Goal: Transaction & Acquisition: Purchase product/service

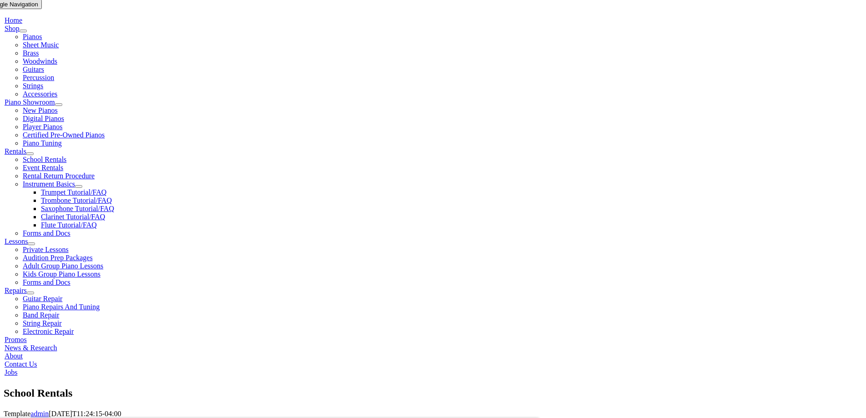
scroll to position [136, 0]
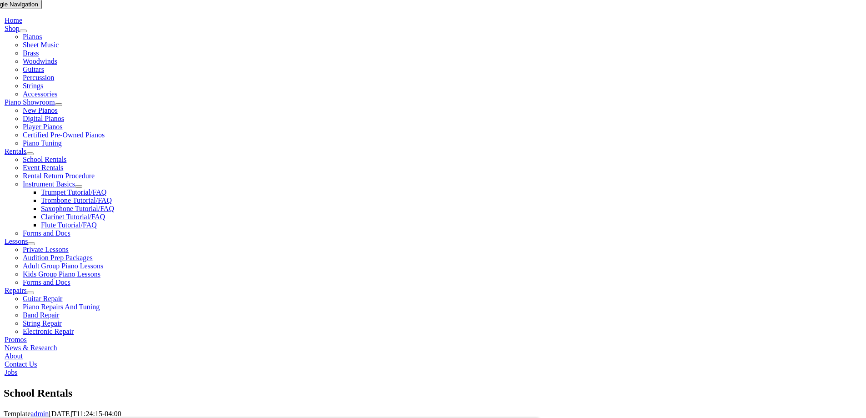
scroll to position [5, 0]
type input "r"
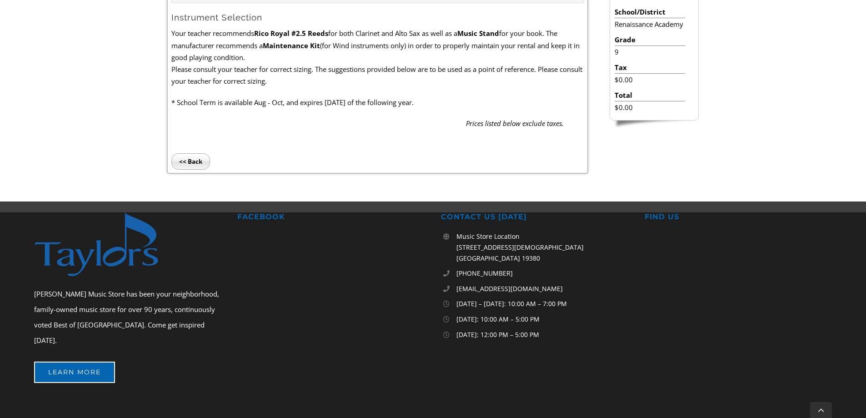
scroll to position [107, 0]
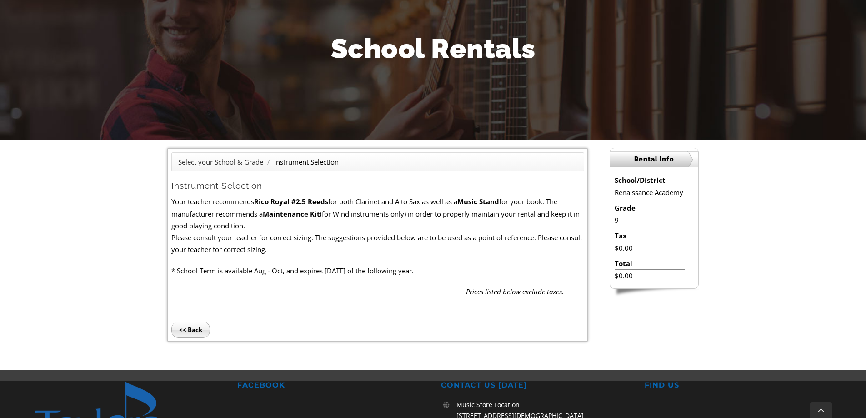
click at [624, 265] on li "Total" at bounding box center [650, 263] width 70 height 12
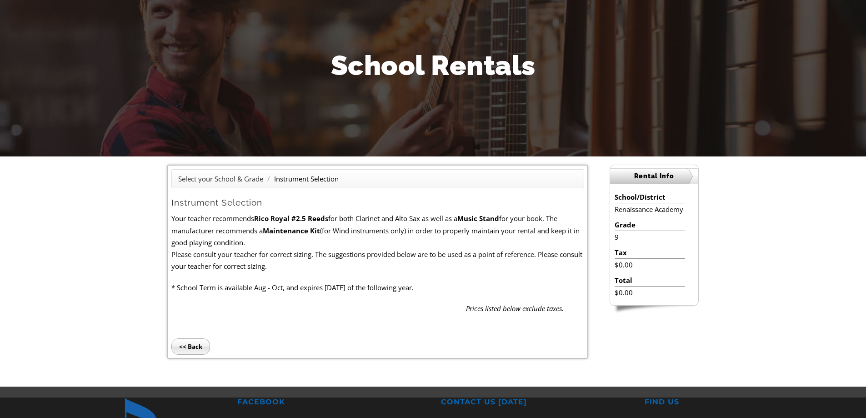
scroll to position [91, 0]
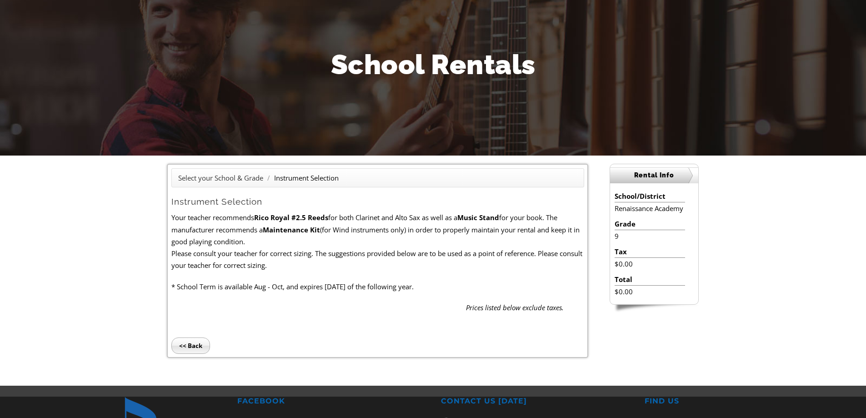
click at [541, 305] on em "Prices listed below exclude taxes." at bounding box center [515, 307] width 98 height 9
click at [323, 305] on div "Prices listed below exclude taxes." at bounding box center [377, 308] width 413 height 12
click at [201, 342] on input "<< Back" at bounding box center [190, 345] width 39 height 16
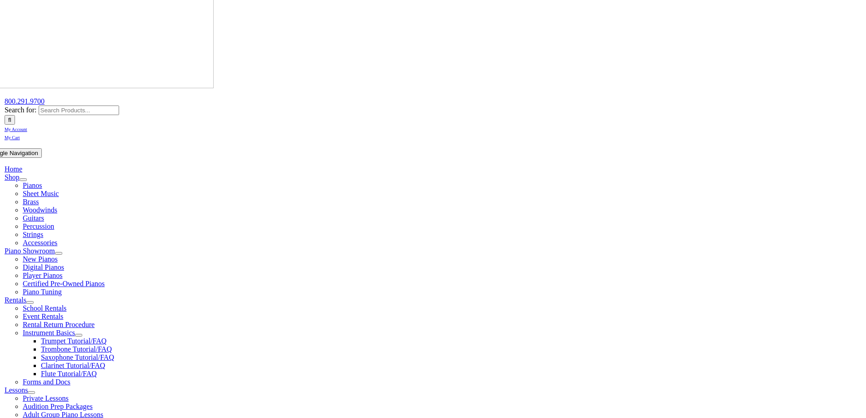
scroll to position [136, 0]
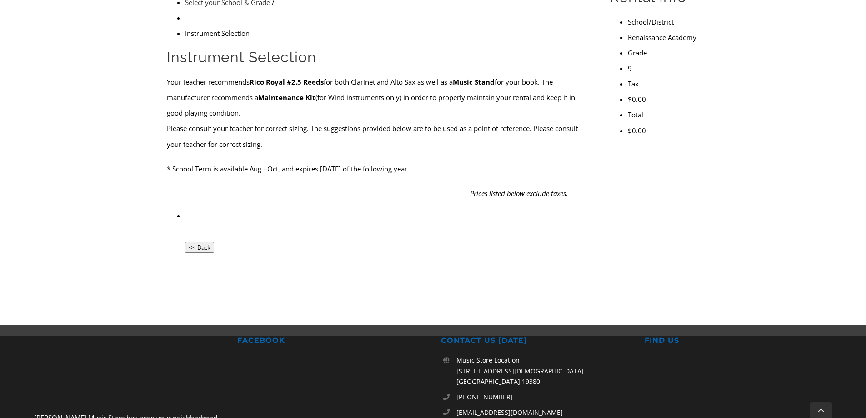
scroll to position [334, 0]
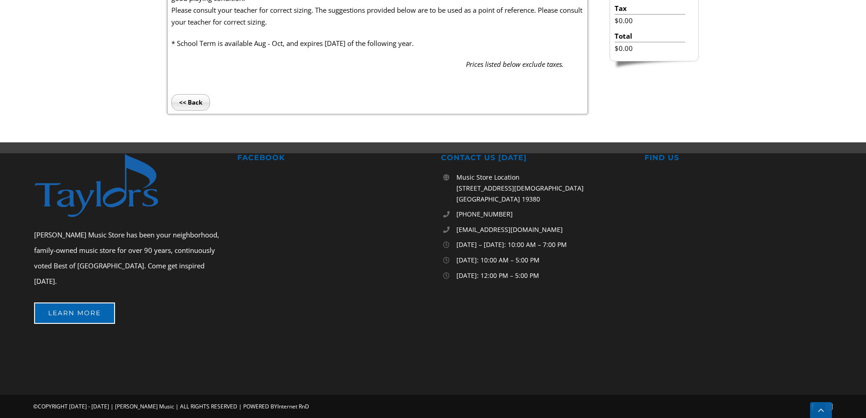
click at [821, 407] on link "Go to Top" at bounding box center [821, 410] width 22 height 16
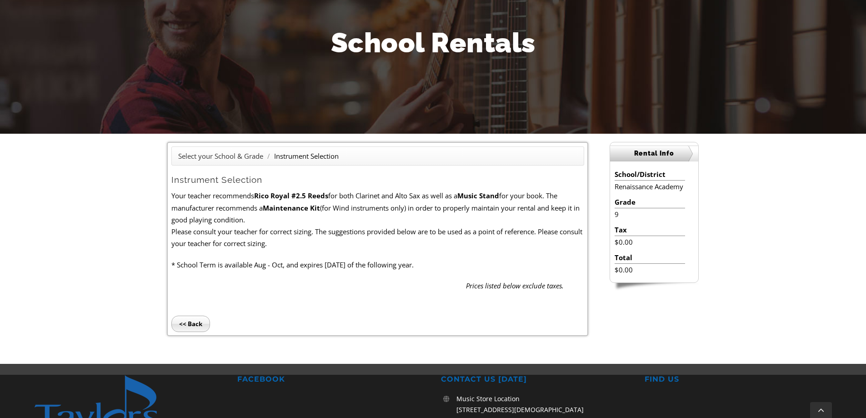
scroll to position [91, 0]
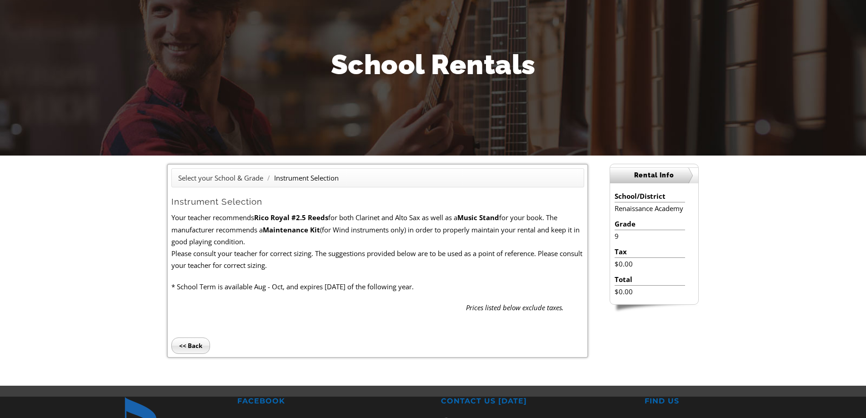
click at [188, 342] on input "<< Back" at bounding box center [190, 345] width 39 height 16
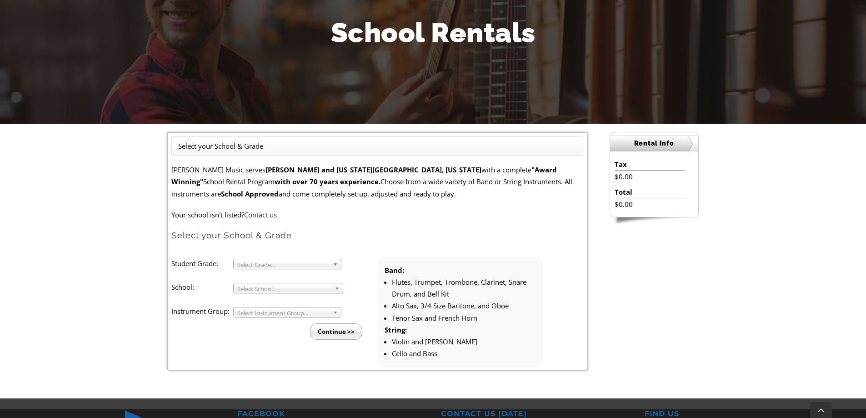
scroll to position [136, 0]
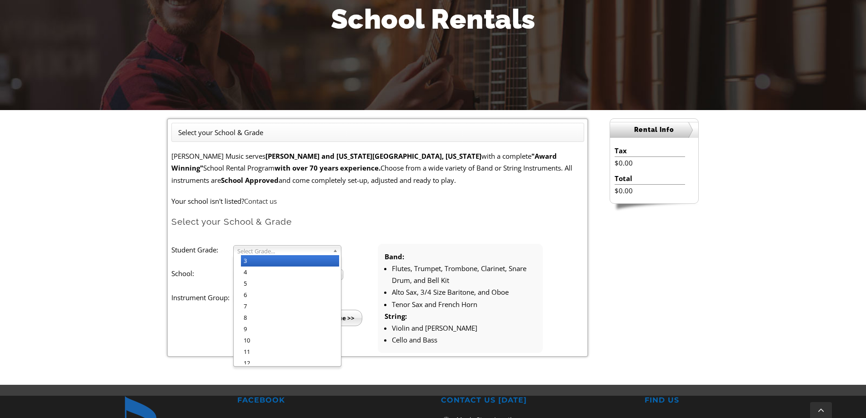
click at [335, 251] on b at bounding box center [337, 251] width 8 height 10
click at [299, 273] on li "4" at bounding box center [290, 272] width 98 height 11
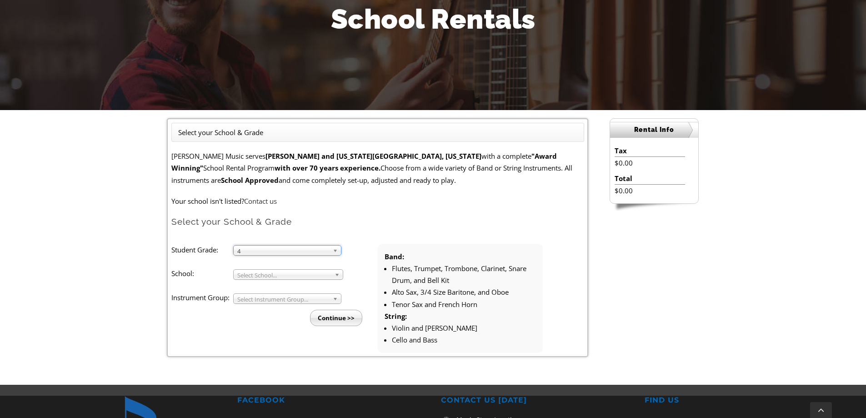
click at [378, 262] on li "Band: Flutes, Trumpet, Trombone, Clarinet, Snare Drum, and Bell Kit Alto Sax, 3…" at bounding box center [460, 298] width 165 height 109
click at [335, 276] on b at bounding box center [339, 275] width 8 height 10
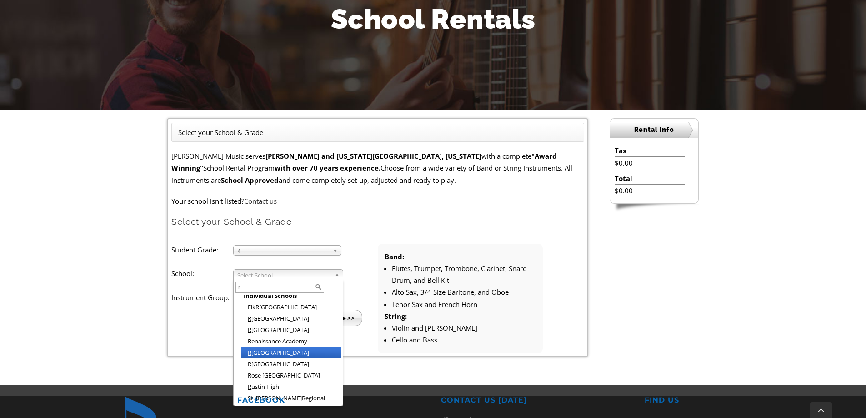
scroll to position [5, 0]
type input "r"
click at [315, 336] on li "R enaissance Academy" at bounding box center [291, 341] width 100 height 11
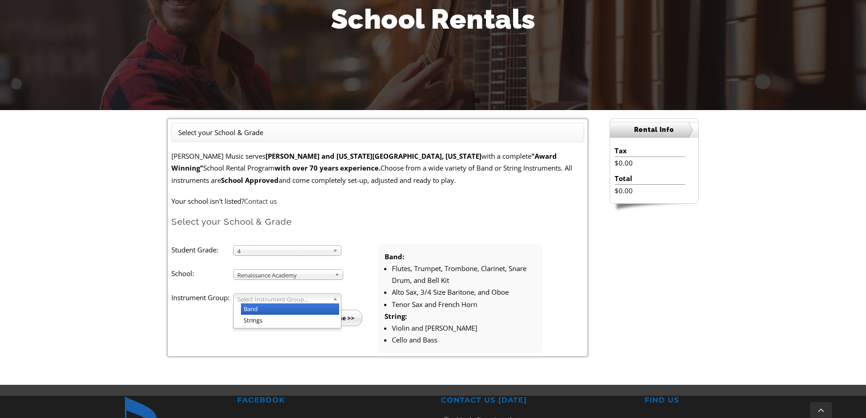
click at [307, 300] on span "Select Instrument Group..." at bounding box center [283, 299] width 92 height 11
click at [302, 311] on li "Band" at bounding box center [290, 308] width 98 height 11
click at [347, 319] on input "Continue >>" at bounding box center [336, 318] width 52 height 16
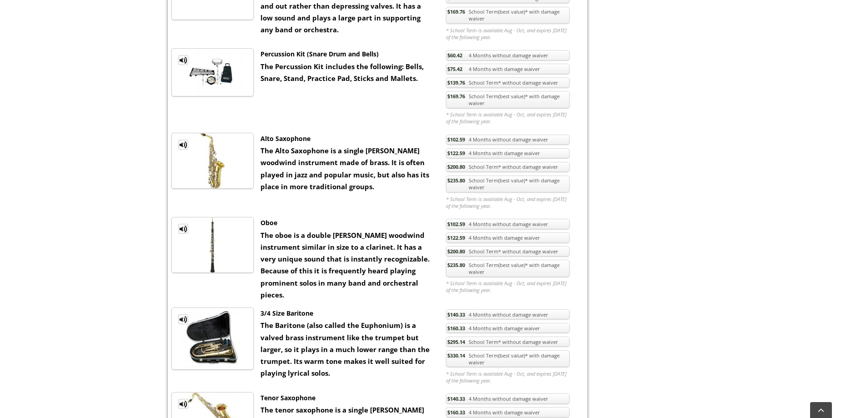
scroll to position [682, 0]
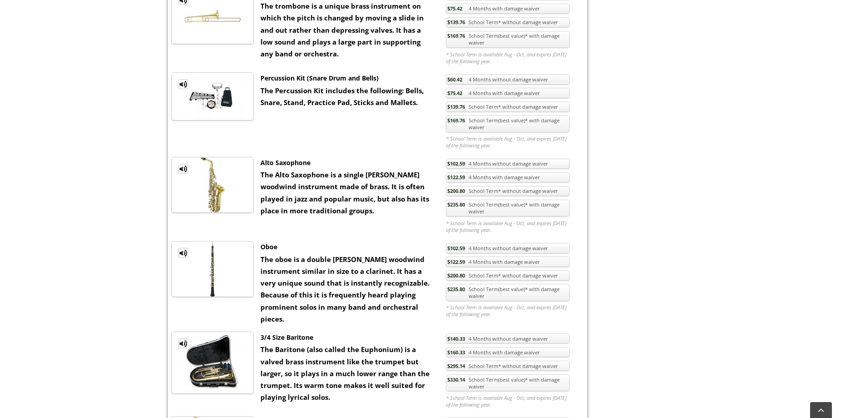
click at [515, 214] on link "$235.80 School Term(best value)* with damage waiver" at bounding box center [508, 208] width 124 height 17
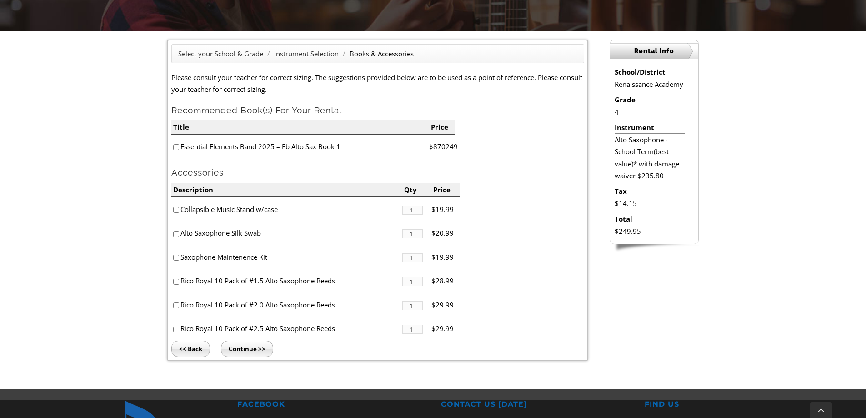
scroll to position [227, 0]
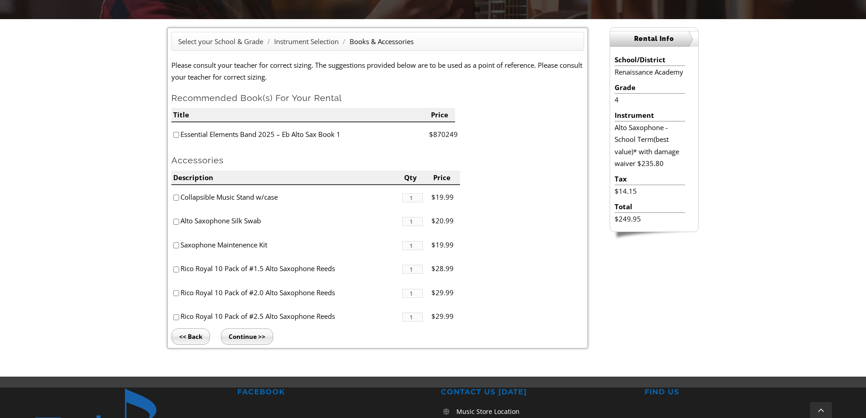
click at [255, 337] on input "Continue >>" at bounding box center [247, 336] width 52 height 16
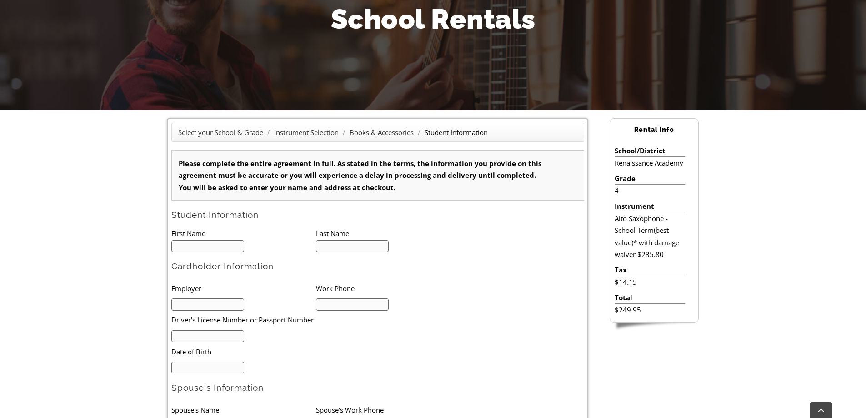
click at [213, 242] on input "text" at bounding box center [207, 246] width 73 height 12
type input "1"
type input "Maksymilian"
type input "Karnowski"
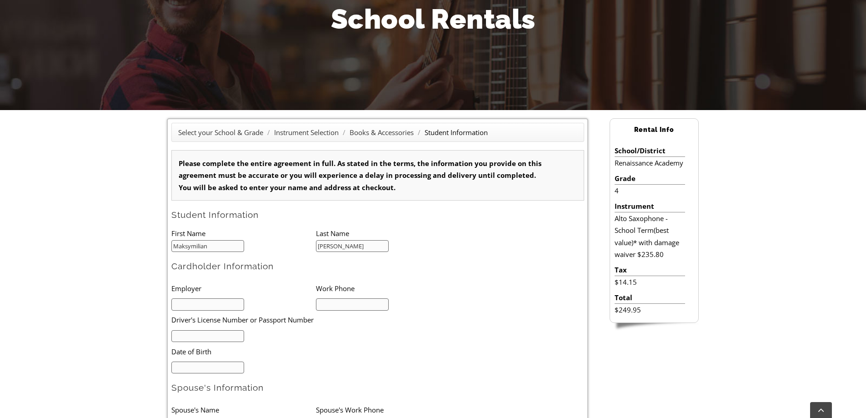
type input "6614773495"
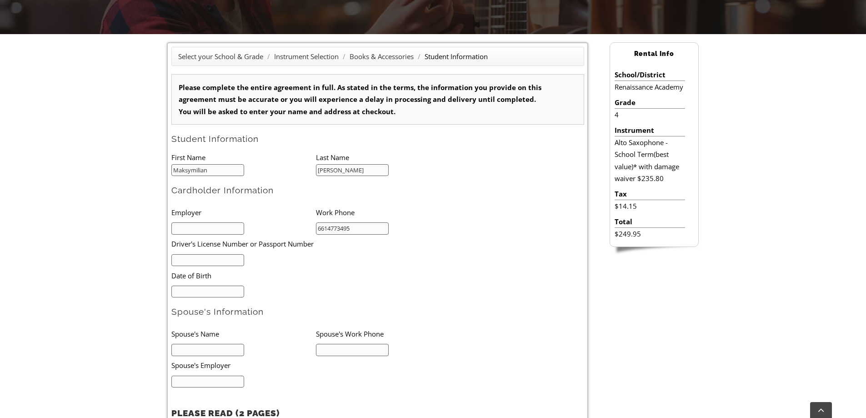
scroll to position [273, 0]
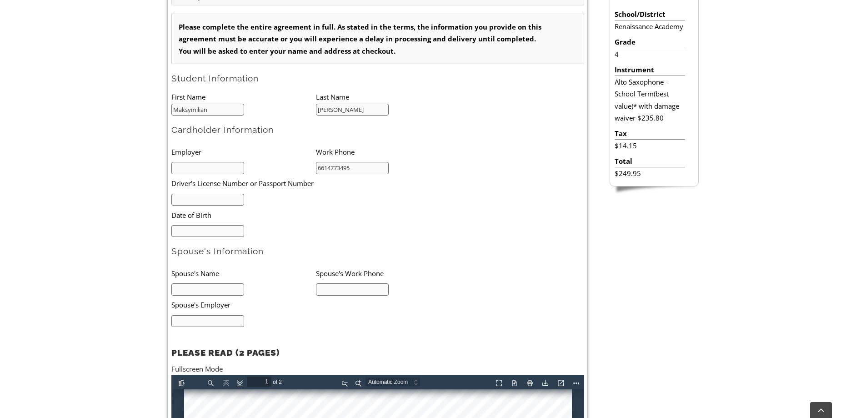
click at [223, 167] on input "text" at bounding box center [207, 168] width 73 height 12
type input "IKEA Purchasing Services"
click at [233, 228] on input "mm/dd/yyyy" at bounding box center [207, 231] width 73 height 12
type input "08/29/1980"
type input "Dagmara Karnowski"
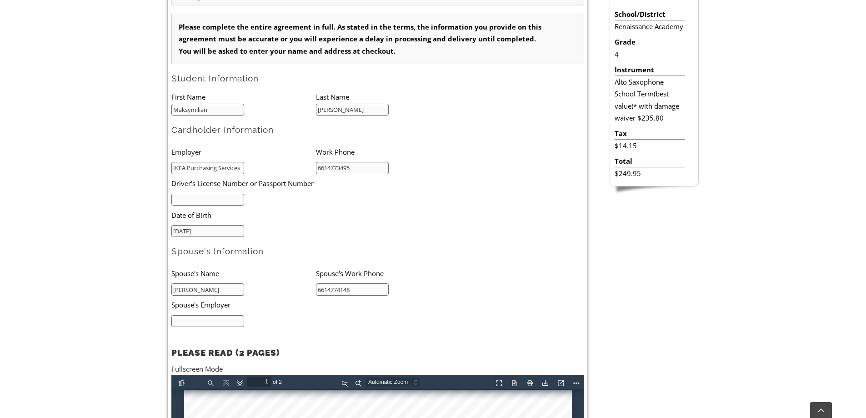
type input "6614774148"
type input "P"
type input "[GEOGRAPHIC_DATA]"
click at [233, 199] on input "text" at bounding box center [207, 200] width 73 height 12
type input "31849517"
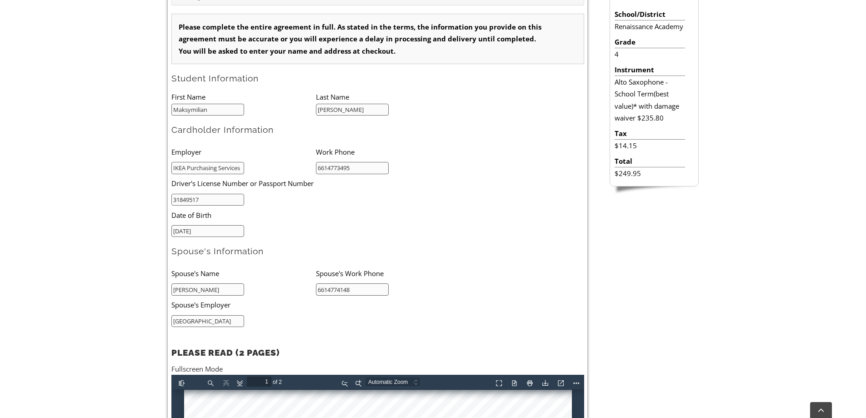
click at [342, 217] on li "Date of Birth" at bounding box center [301, 215] width 260 height 19
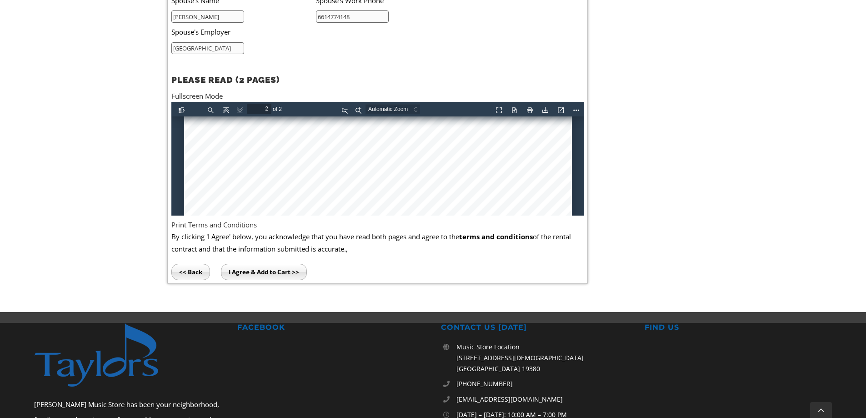
scroll to position [864, 0]
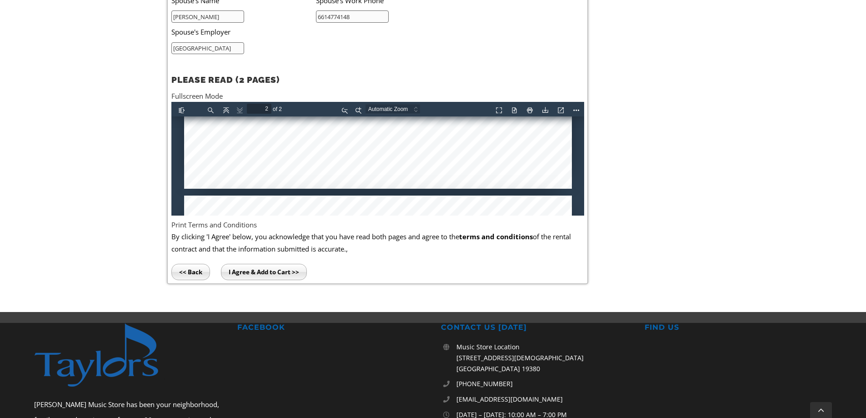
type input "1"
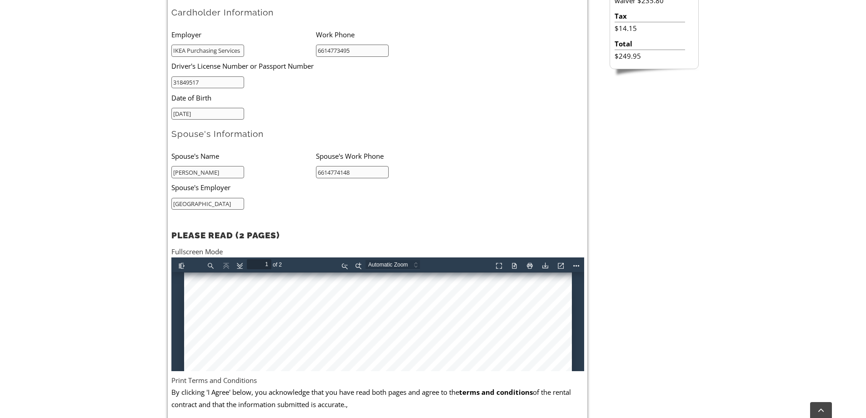
scroll to position [227, 0]
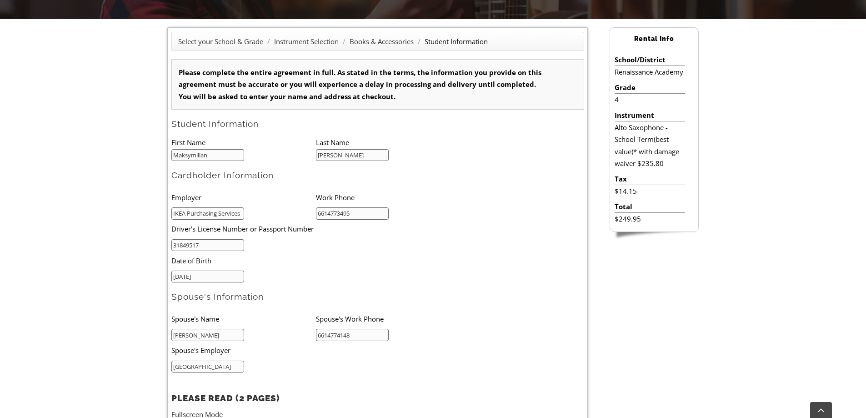
click at [215, 244] on input "31849517" at bounding box center [207, 245] width 73 height 12
drag, startPoint x: 215, startPoint y: 244, endPoint x: 46, endPoint y: 244, distance: 168.3
click at [46, 244] on div "Select your School & Grade / Instrument Selection / Books & Accessories / Stude…" at bounding box center [433, 324] width 866 height 611
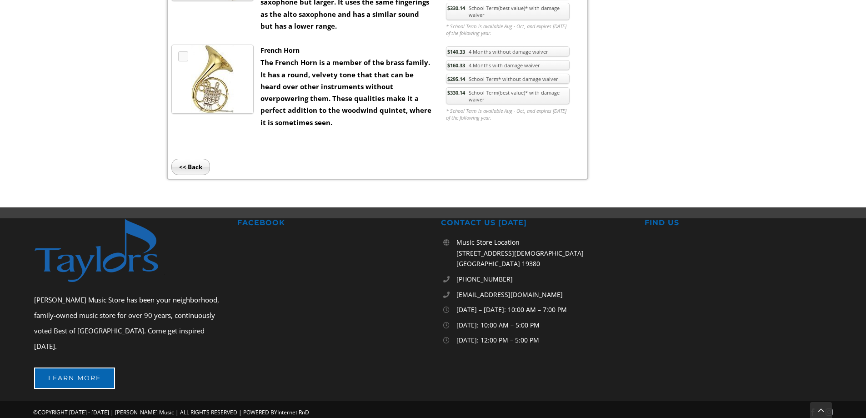
scroll to position [682, 0]
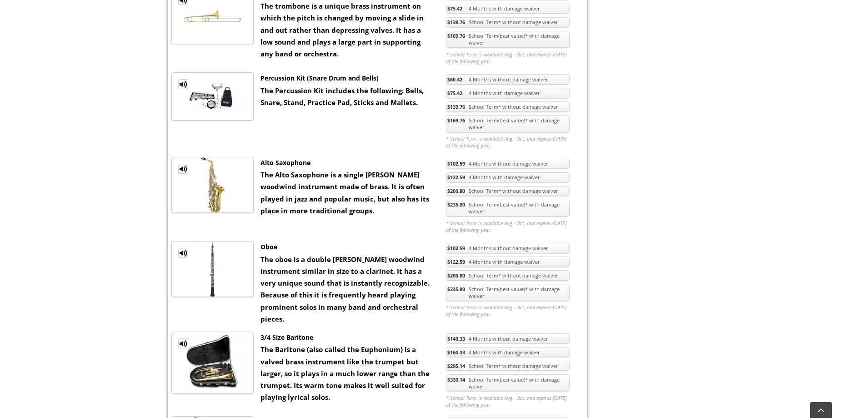
click at [503, 208] on link "$235.80 School Term(best value)* with damage waiver" at bounding box center [508, 208] width 124 height 17
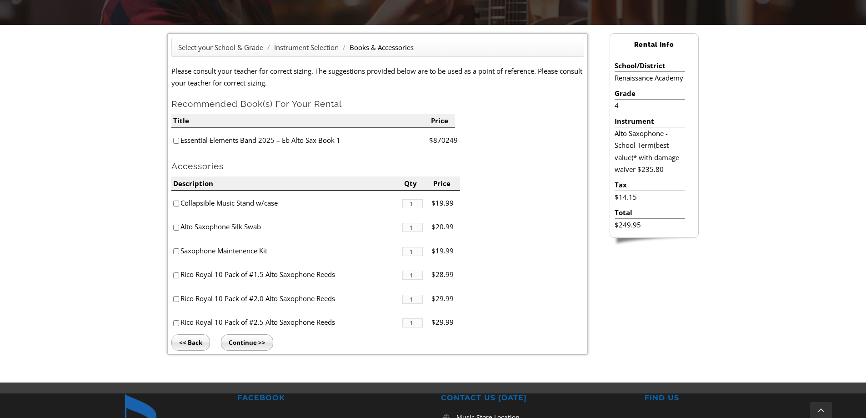
scroll to position [364, 0]
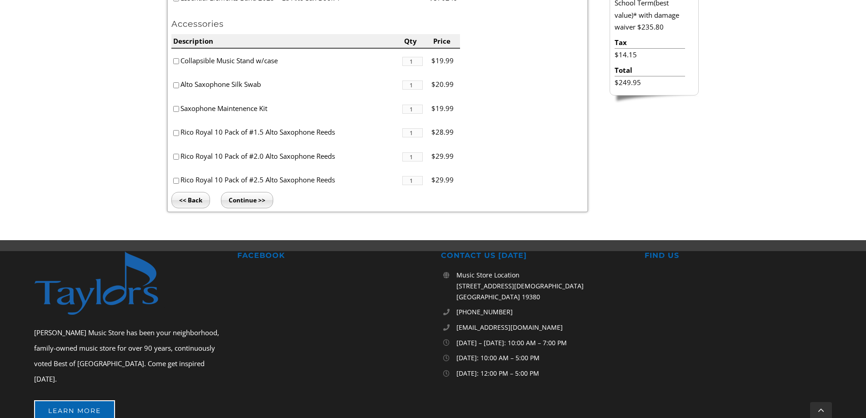
click at [238, 203] on input "Continue >>" at bounding box center [247, 200] width 52 height 16
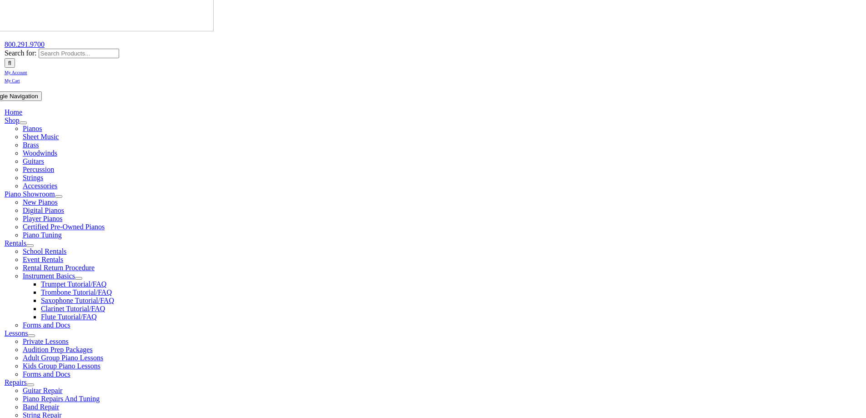
scroll to position [91, 0]
type input "1"
type input "Maksymilian"
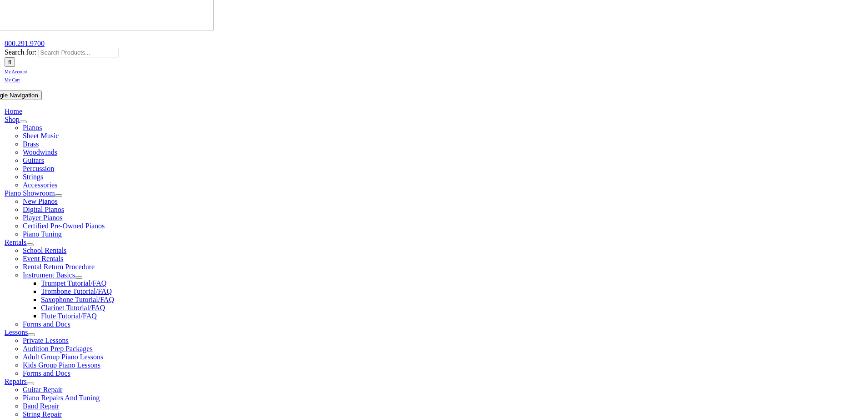
type input "[PERSON_NAME]"
type input "6614773495"
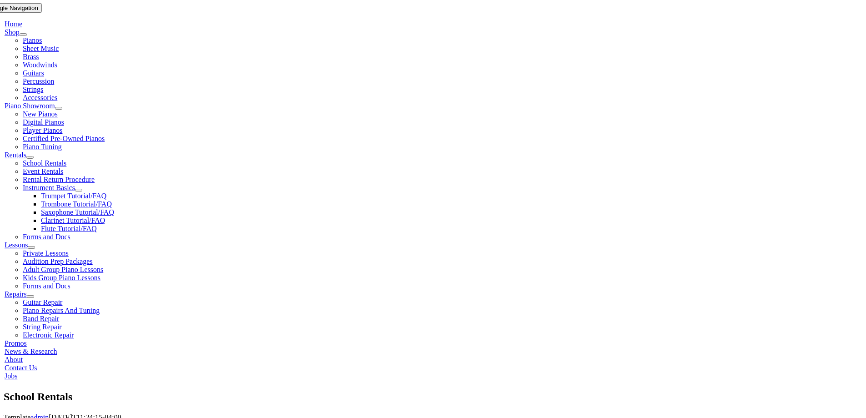
scroll to position [182, 0]
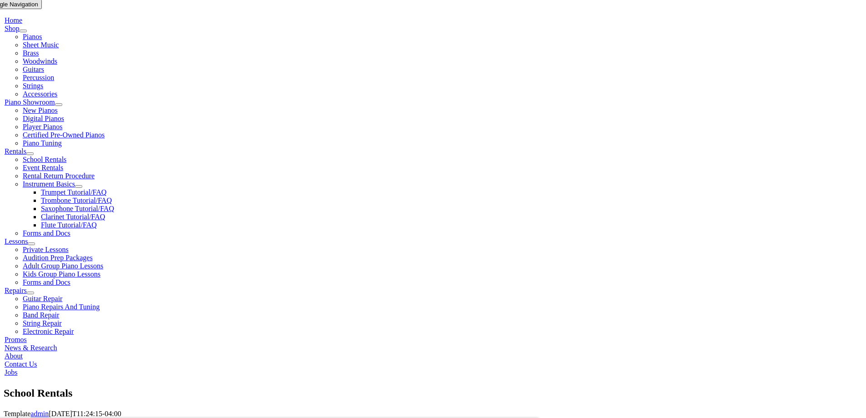
type input "IKEA Purchasing Services"
paste input "31849517"
type input "31849517"
type input "[DATE]"
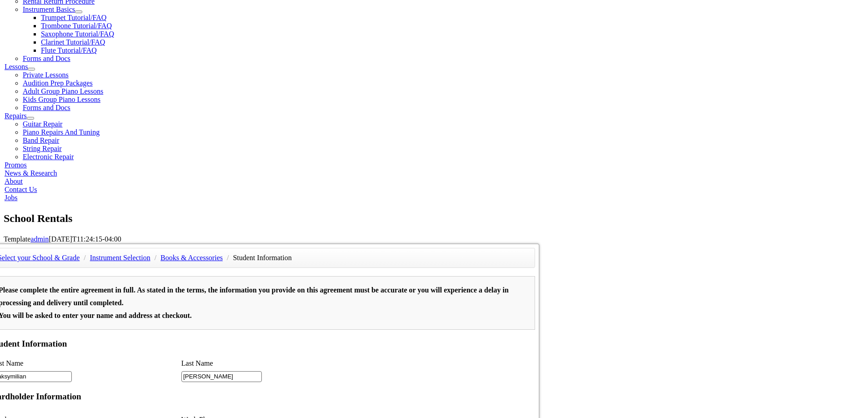
scroll to position [364, 0]
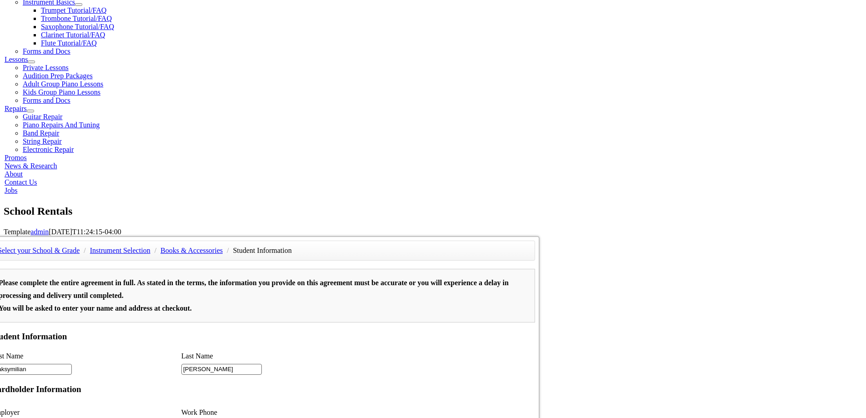
type input "[PERSON_NAME]"
type input "6614774148"
type input "[GEOGRAPHIC_DATA]"
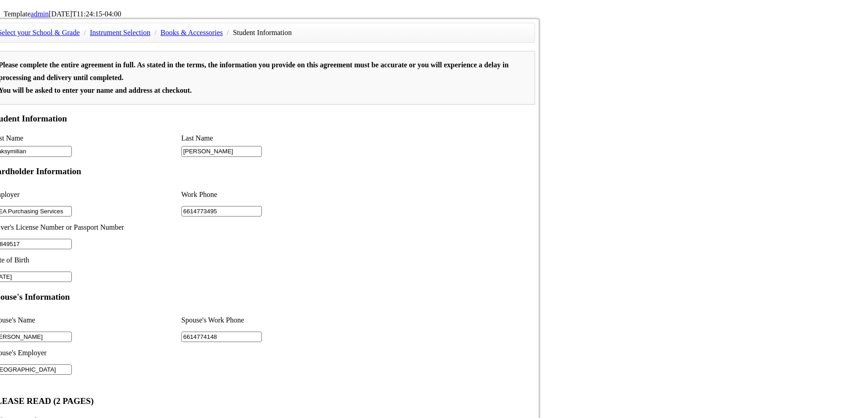
scroll to position [591, 0]
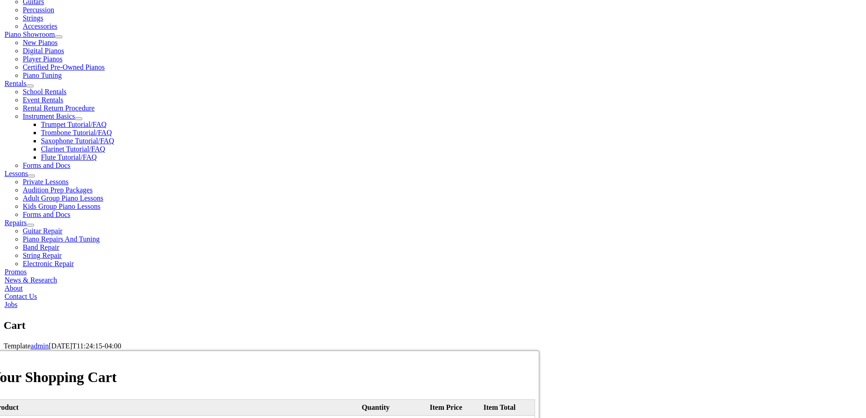
scroll to position [227, 0]
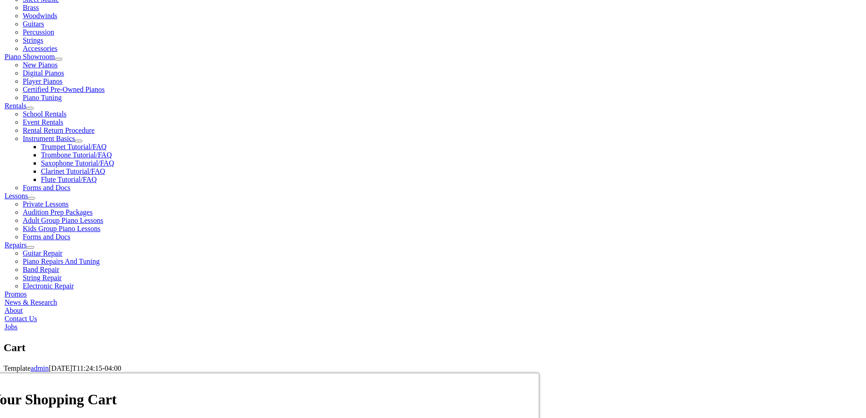
select select "PA"
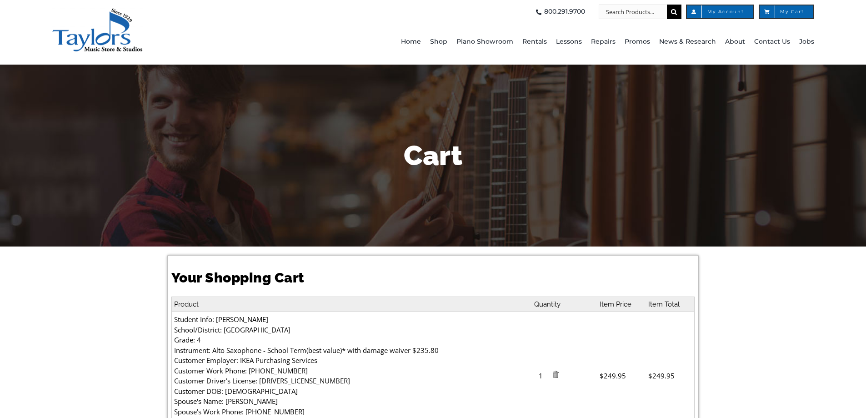
select select "PA"
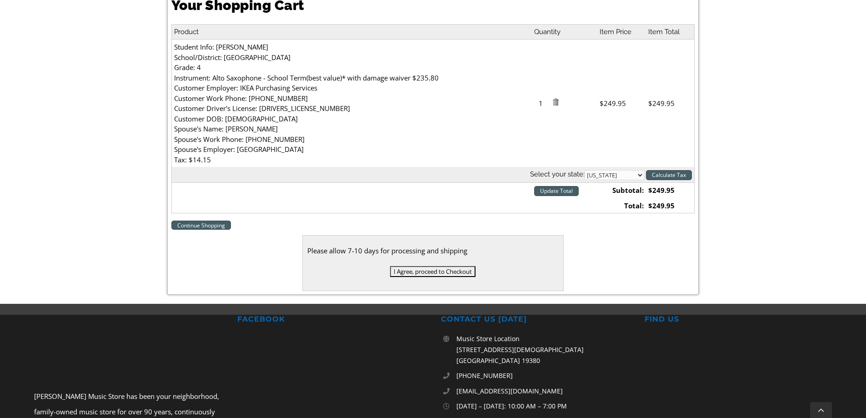
scroll to position [273, 0]
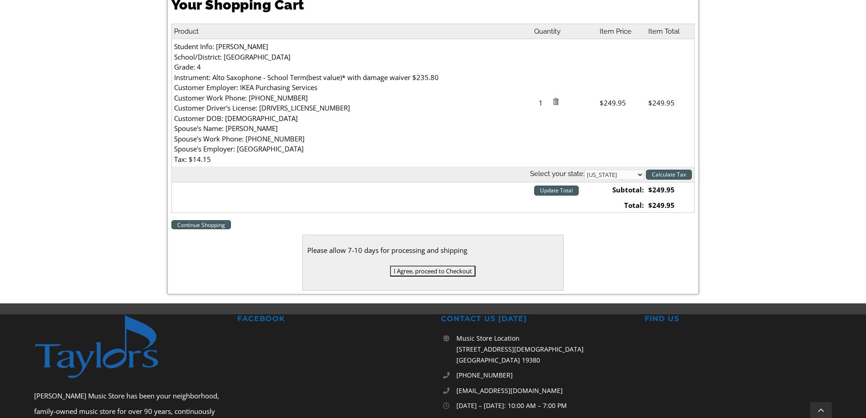
click at [456, 272] on input "I Agree, proceed to Checkout" at bounding box center [432, 271] width 85 height 11
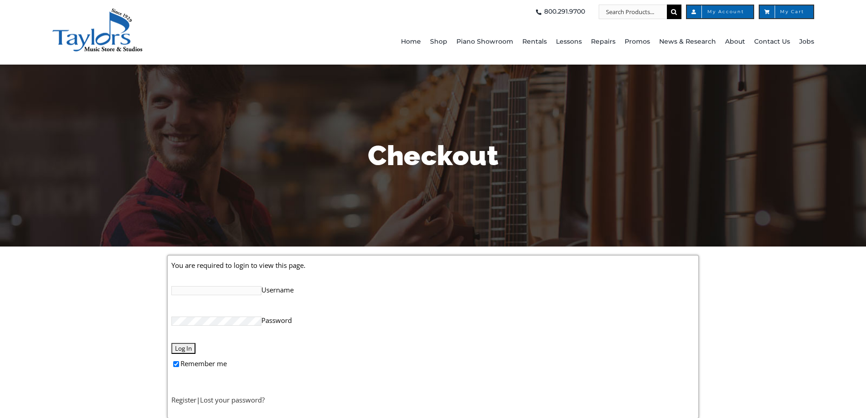
type input "[EMAIL_ADDRESS][PERSON_NAME][DOMAIN_NAME]"
click at [186, 346] on input "Log In" at bounding box center [183, 348] width 24 height 11
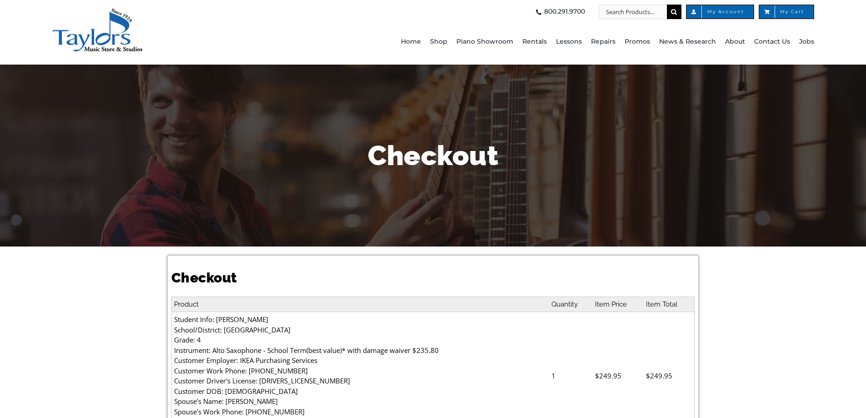
select select
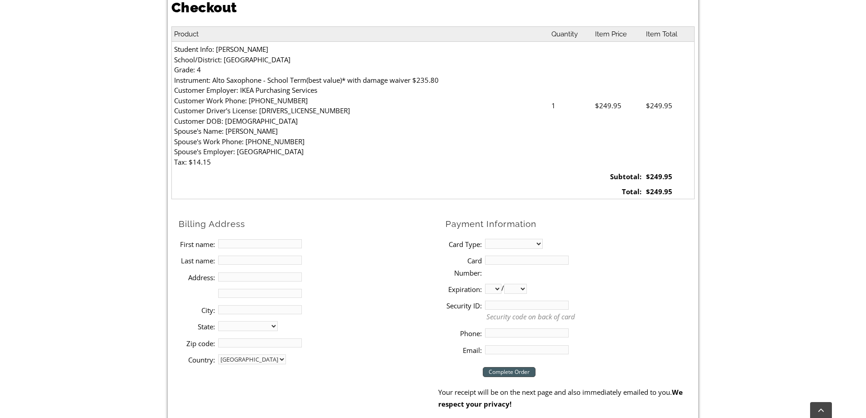
scroll to position [273, 0]
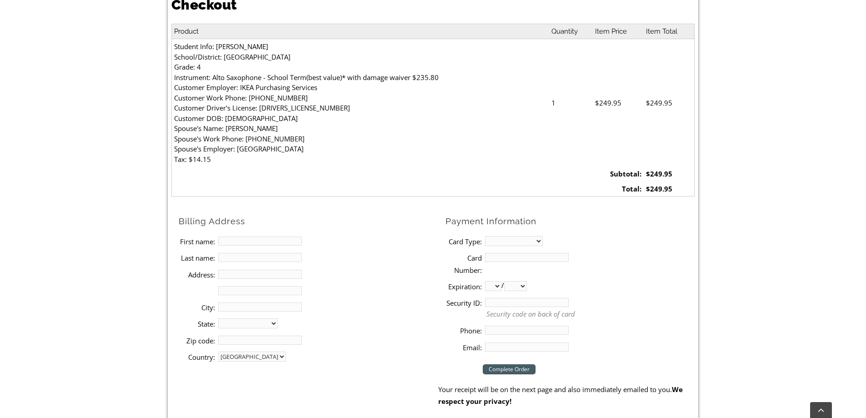
click at [285, 230] on li "Billing Address" at bounding box center [309, 223] width 260 height 19
click at [282, 236] on input "First name:" at bounding box center [260, 240] width 84 height 9
type input "[PERSON_NAME]"
type input "[STREET_ADDRESS][PERSON_NAME]"
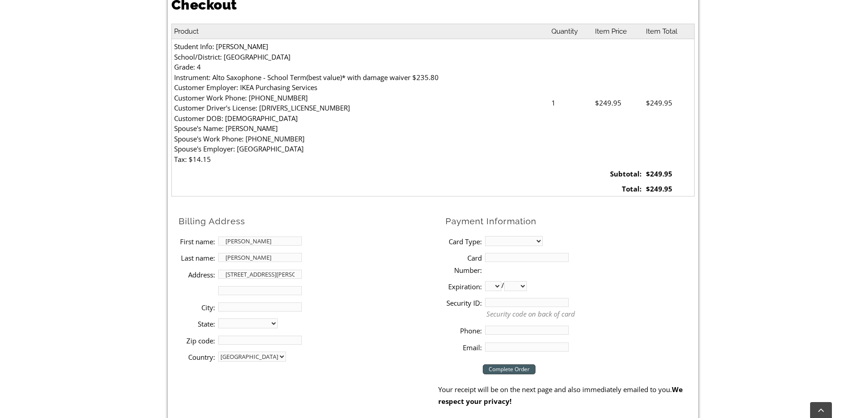
type input "[GEOGRAPHIC_DATA]"
select select "PA"
type input "19460"
type input "6614773495"
type input "[EMAIL_ADDRESS][DOMAIN_NAME]"
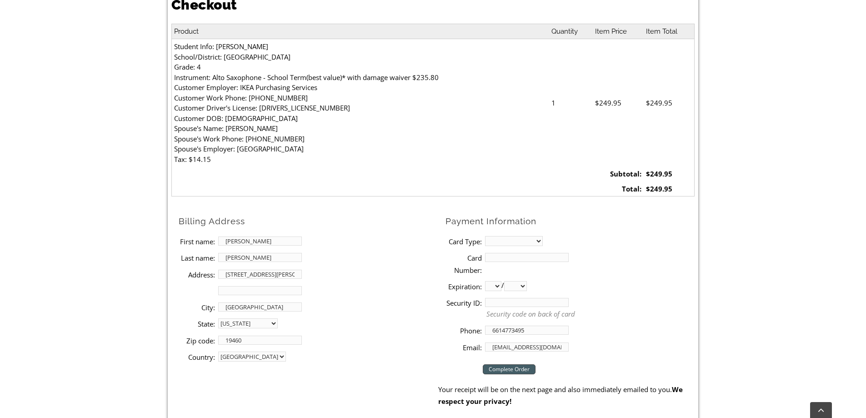
click at [542, 240] on select "MasterCard Visa American Express Discover" at bounding box center [514, 241] width 58 height 10
select select "visa"
click at [485, 236] on select "MasterCard Visa American Express Discover" at bounding box center [514, 241] width 58 height 10
click at [520, 257] on input "Card Number:" at bounding box center [527, 257] width 84 height 9
type input "[CREDIT_CARD_NUMBER]"
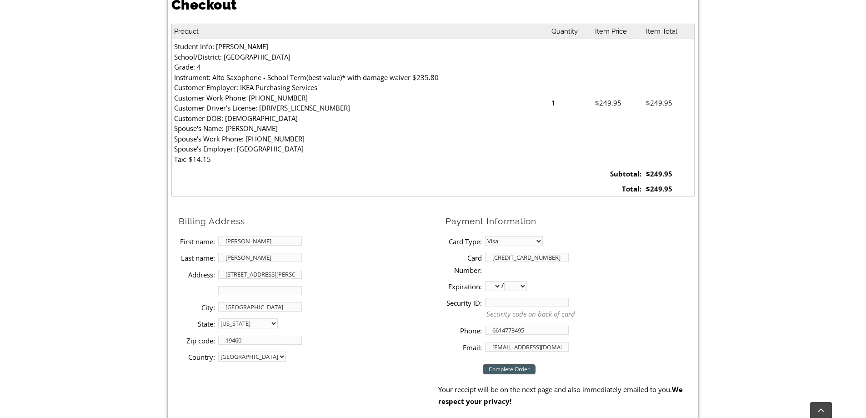
select select "03"
select select "2029"
drag, startPoint x: 527, startPoint y: 307, endPoint x: 443, endPoint y: 305, distance: 83.2
click at [443, 305] on ul "Payment Information Card Type: MasterCard Visa American Express Discover Card N…" at bounding box center [566, 284] width 256 height 141
type input "026"
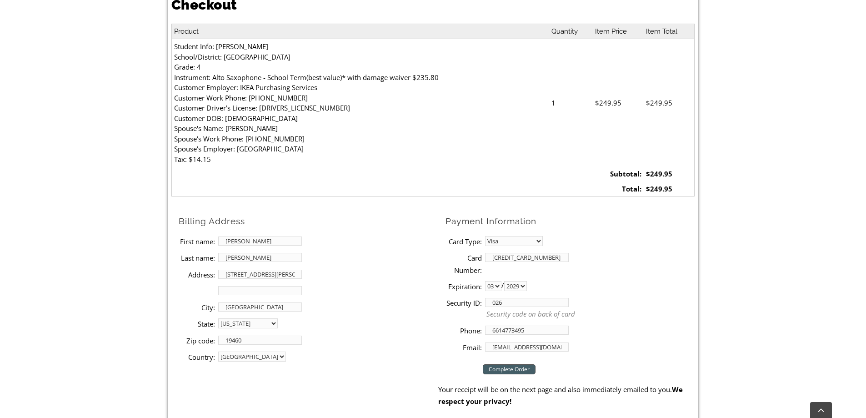
click at [660, 294] on li "Security ID: 026 Security code on back of card" at bounding box center [570, 308] width 249 height 28
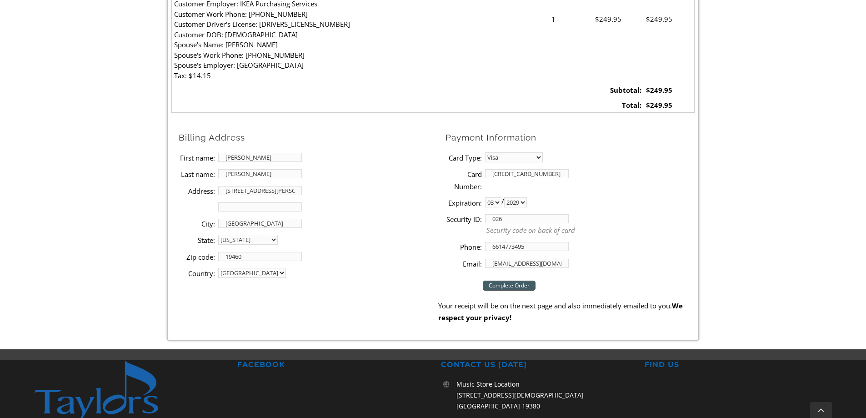
scroll to position [364, 0]
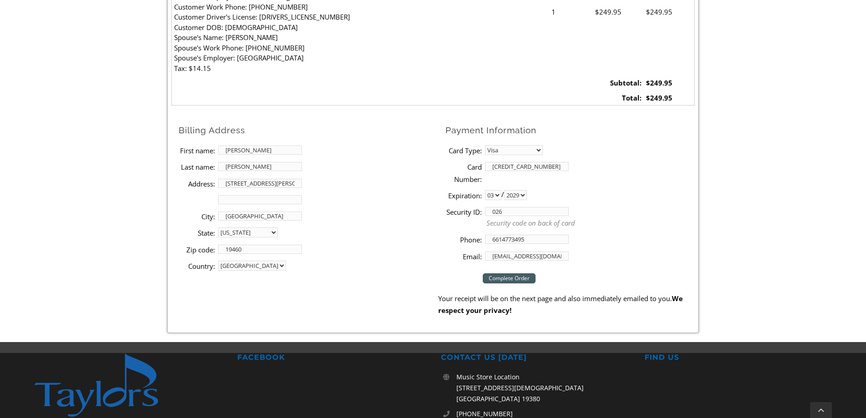
click at [515, 281] on input "Complete Order" at bounding box center [509, 278] width 53 height 10
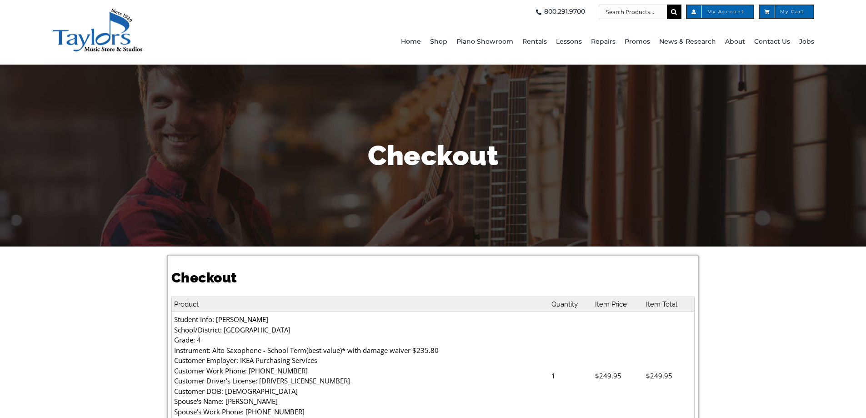
select select "PA"
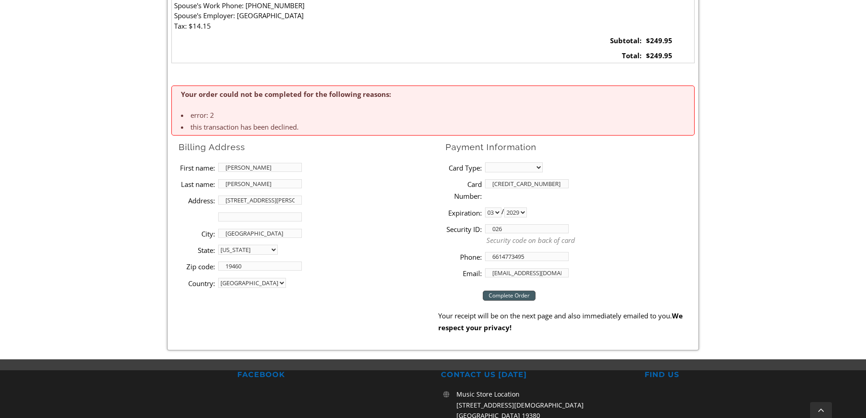
scroll to position [409, 0]
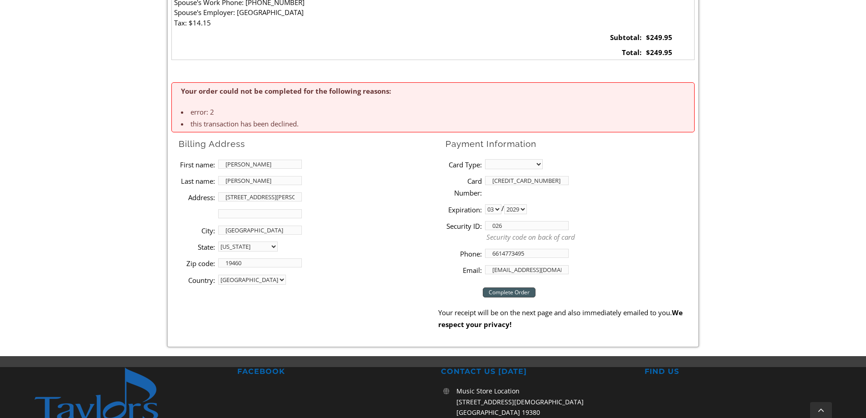
click at [540, 163] on select "MasterCard Visa American Express Discover" at bounding box center [514, 164] width 58 height 10
select select "visa"
click at [485, 159] on select "MasterCard Visa American Express Discover" at bounding box center [514, 164] width 58 height 10
drag, startPoint x: 551, startPoint y: 180, endPoint x: 315, endPoint y: 180, distance: 236.0
click at [315, 180] on div "Billing Address First name: [PERSON_NAME] name: [PERSON_NAME] Address: [STREET_…" at bounding box center [432, 207] width 523 height 141
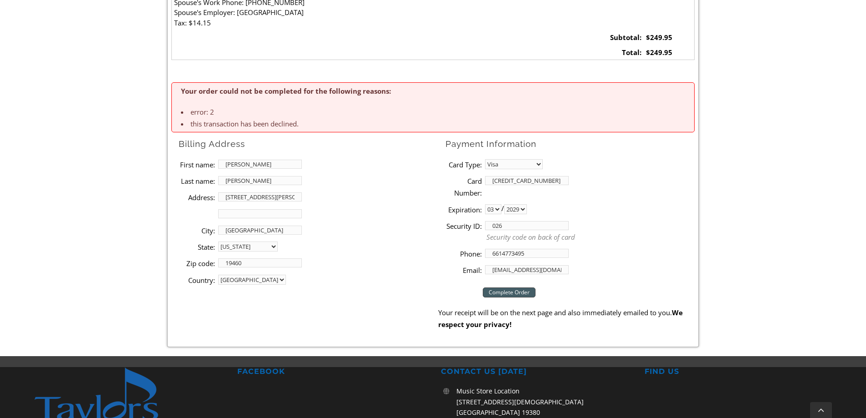
click at [640, 166] on li "Card Type: MasterCard Visa American Express Discover" at bounding box center [570, 164] width 249 height 16
click at [536, 222] on input "026" at bounding box center [527, 225] width 84 height 9
type input "068"
click at [643, 200] on li "Card Number: [CREDIT_CARD_NUMBER]" at bounding box center [570, 186] width 249 height 29
drag, startPoint x: 557, startPoint y: 268, endPoint x: 417, endPoint y: 274, distance: 140.7
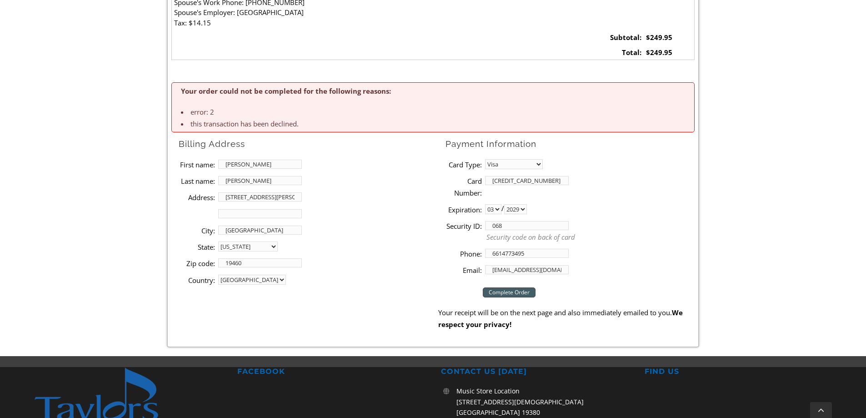
click at [417, 274] on div "Billing Address First name: Andrew Last name: Karnowski Address: 518 Groat Alle…" at bounding box center [432, 207] width 523 height 141
type input "family.karnowski@gmail.com"
click at [617, 264] on li "Email: family.karnowski@gmail.com" at bounding box center [570, 270] width 249 height 16
click at [508, 297] on input "Complete Order" at bounding box center [509, 292] width 53 height 10
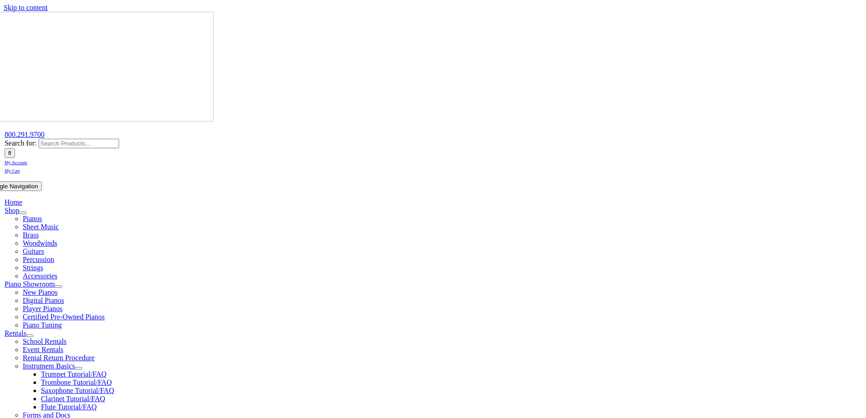
select select "PA"
select select
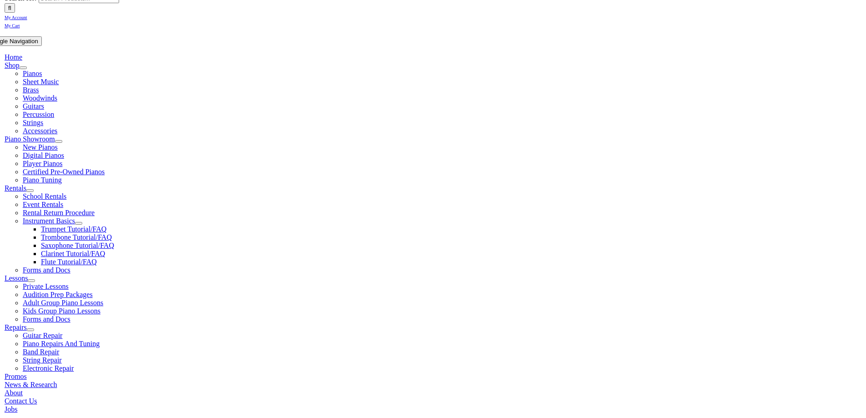
scroll to position [136, 0]
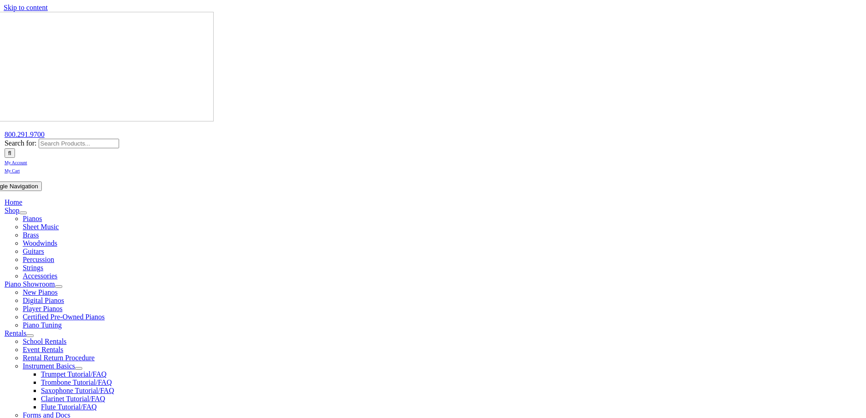
select select
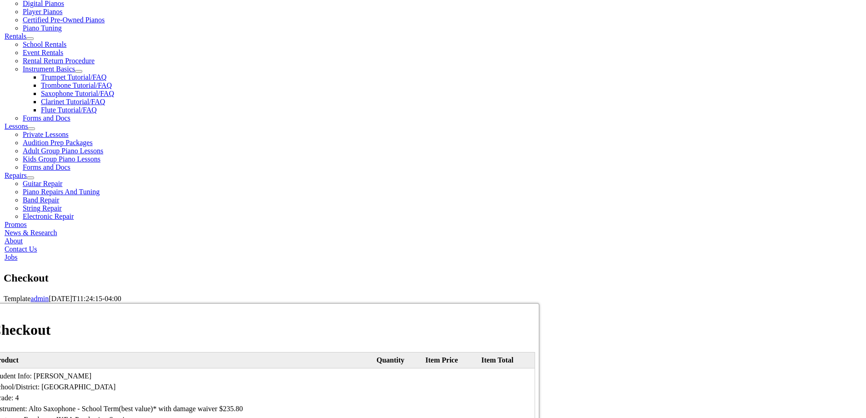
scroll to position [318, 0]
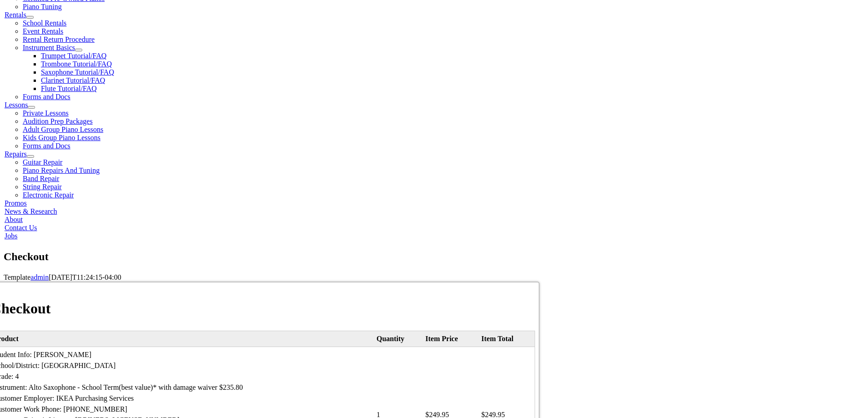
type input "[PERSON_NAME]"
type input "[STREET_ADDRESS][PERSON_NAME]"
type input "[GEOGRAPHIC_DATA]"
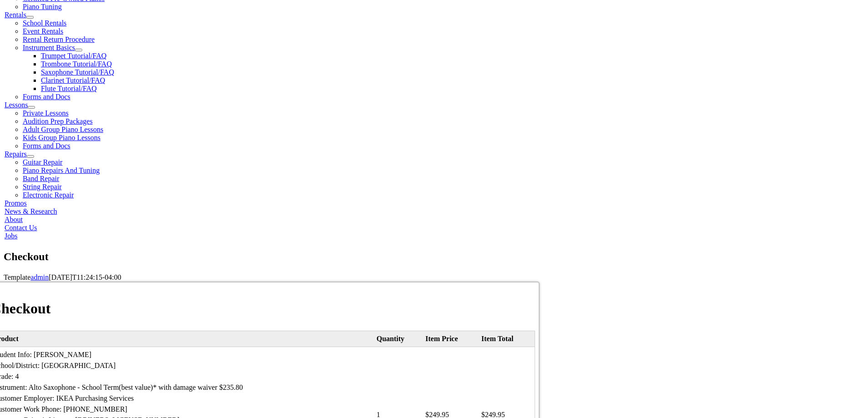
select select "PA"
type input "19460"
type input "6614773495"
drag, startPoint x: 523, startPoint y: 302, endPoint x: 257, endPoint y: 302, distance: 265.6
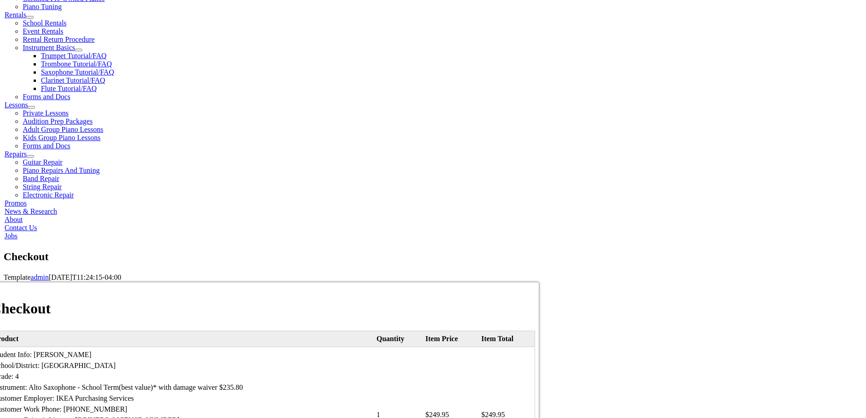
type input "[EMAIL_ADDRESS][PERSON_NAME][DOMAIN_NAME]"
select select "visa"
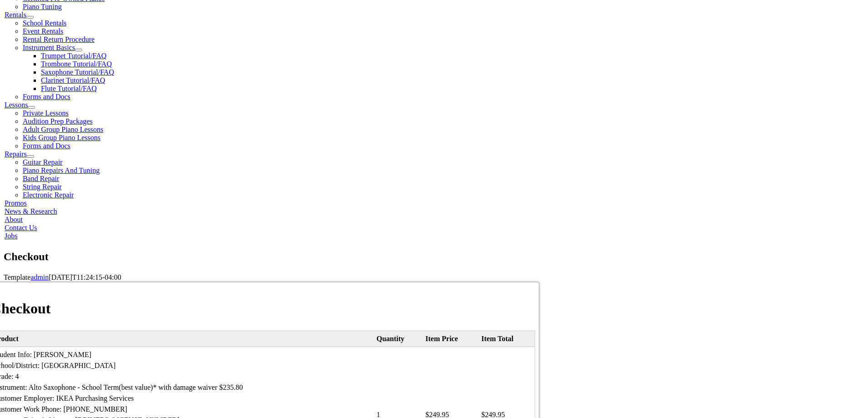
type input "[CREDIT_CARD_NUMBER]"
select select "03"
select select "2029"
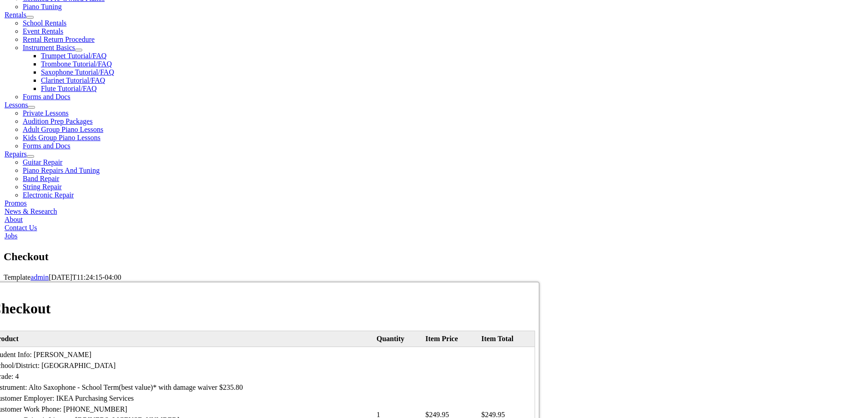
drag, startPoint x: 537, startPoint y: 254, endPoint x: 327, endPoint y: 261, distance: 209.8
type input "068"
